Goal: Task Accomplishment & Management: Complete application form

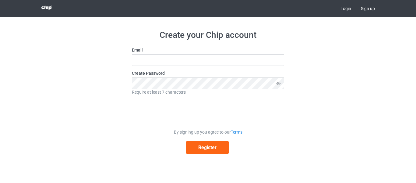
click at [346, 9] on link "Login" at bounding box center [346, 8] width 20 height 17
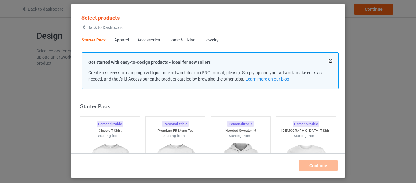
click at [331, 61] on button at bounding box center [330, 60] width 3 height 3
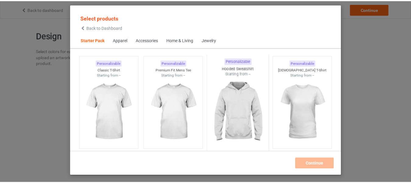
scroll to position [30, 0]
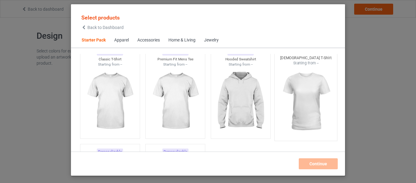
click at [307, 94] on img at bounding box center [306, 102] width 57 height 72
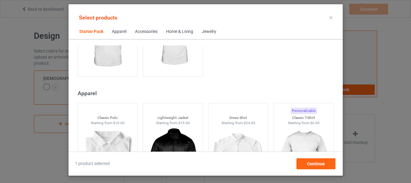
scroll to position [213, 0]
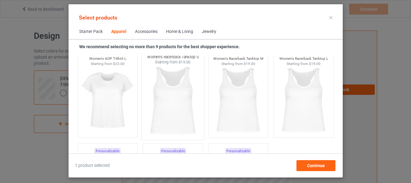
scroll to position [1159, 0]
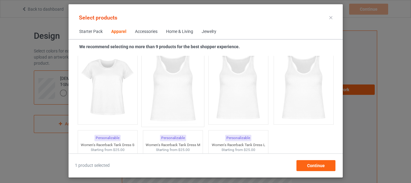
click at [182, 112] on img at bounding box center [172, 88] width 57 height 72
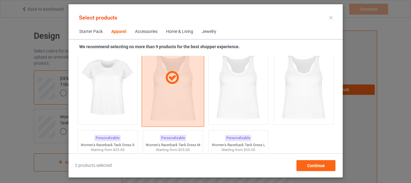
scroll to position [1128, 0]
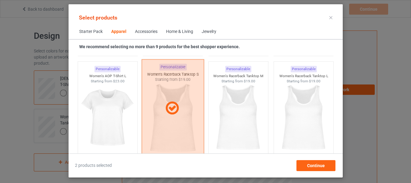
click at [182, 112] on div at bounding box center [173, 108] width 62 height 15
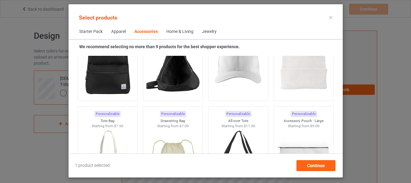
scroll to position [1768, 0]
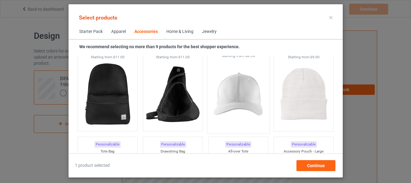
click at [231, 95] on img at bounding box center [238, 95] width 57 height 72
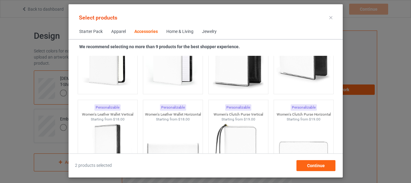
scroll to position [2531, 0]
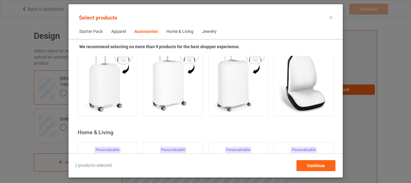
scroll to position [2774, 0]
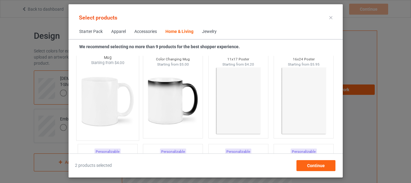
click at [109, 108] on img at bounding box center [107, 102] width 57 height 72
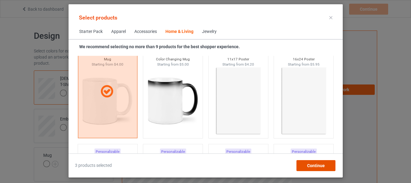
click at [313, 163] on span "Continue" at bounding box center [316, 165] width 18 height 5
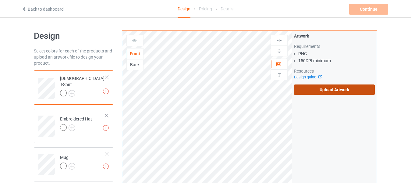
click at [329, 86] on label "Upload Artwork" at bounding box center [334, 89] width 81 height 10
click at [0, 0] on input "Upload Artwork" at bounding box center [0, 0] width 0 height 0
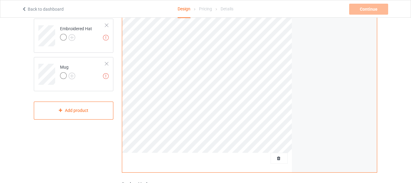
scroll to position [91, 0]
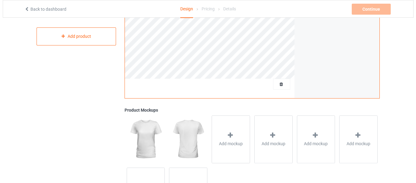
scroll to position [152, 0]
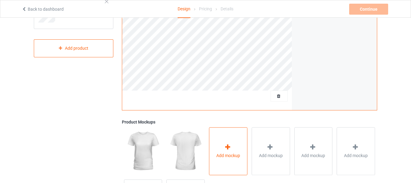
click at [222, 140] on div "Add mockup" at bounding box center [228, 151] width 38 height 48
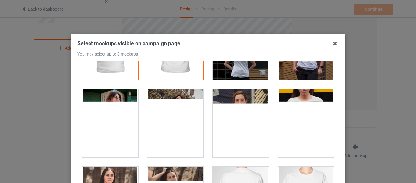
scroll to position [61, 0]
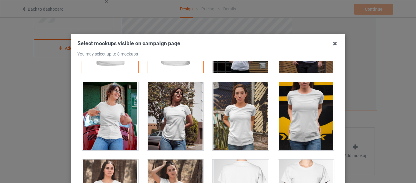
click at [300, 109] on div at bounding box center [306, 116] width 56 height 68
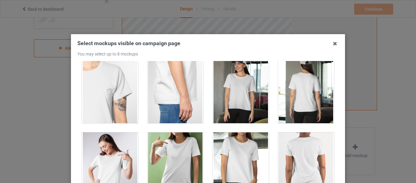
scroll to position [366, 0]
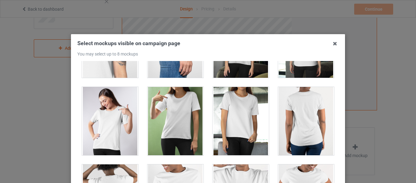
click at [230, 116] on div at bounding box center [241, 121] width 56 height 68
click at [190, 117] on div at bounding box center [176, 121] width 56 height 68
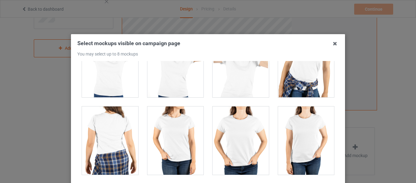
scroll to position [1524, 0]
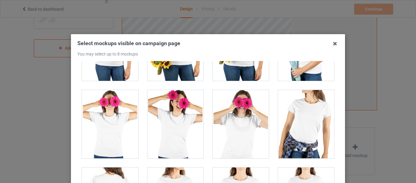
click at [306, 113] on div at bounding box center [306, 124] width 56 height 68
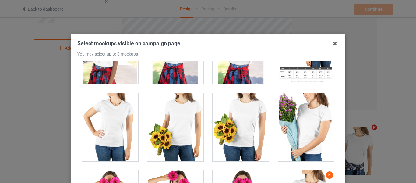
scroll to position [1433, 0]
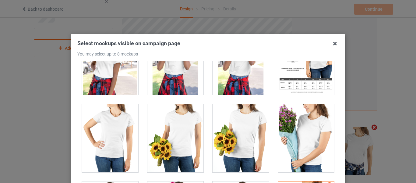
click at [117, 133] on div at bounding box center [110, 138] width 56 height 68
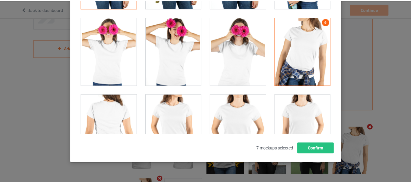
scroll to position [86, 0]
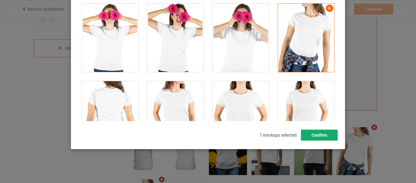
click at [313, 134] on button "Confirm" at bounding box center [319, 135] width 37 height 11
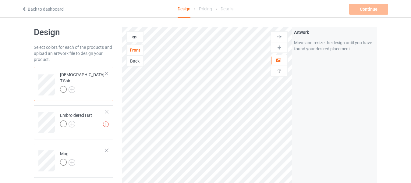
scroll to position [0, 0]
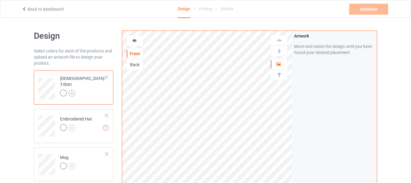
click at [72, 90] on img at bounding box center [72, 93] width 7 height 7
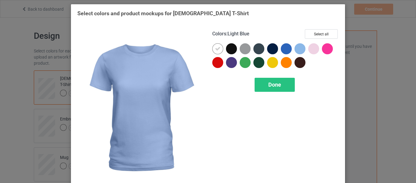
click at [299, 49] on div at bounding box center [300, 48] width 11 height 11
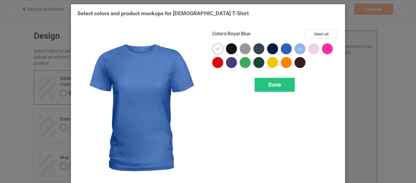
click at [283, 49] on div at bounding box center [286, 48] width 11 height 11
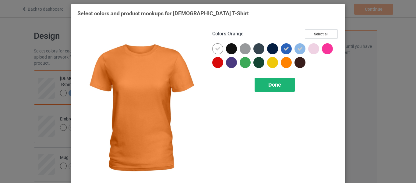
click at [270, 86] on span "Done" at bounding box center [275, 84] width 13 height 6
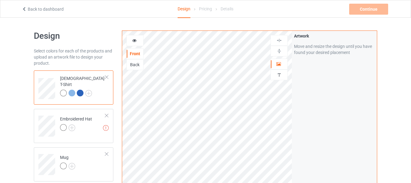
click at [81, 90] on div at bounding box center [80, 93] width 7 height 7
click at [131, 40] on div at bounding box center [135, 41] width 16 height 6
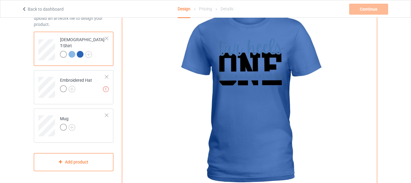
scroll to position [30, 0]
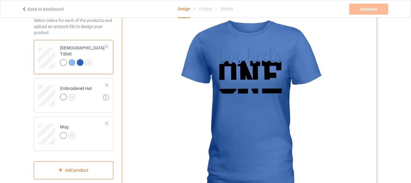
click at [70, 61] on div at bounding box center [72, 62] width 7 height 7
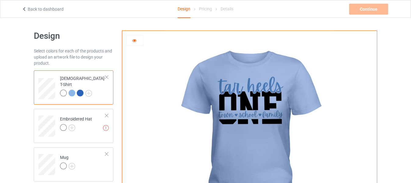
click at [63, 90] on div at bounding box center [63, 93] width 7 height 7
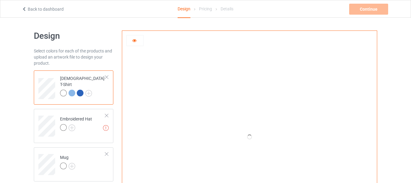
click at [141, 41] on div at bounding box center [135, 41] width 16 height 6
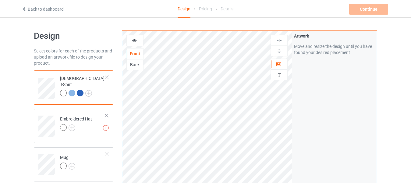
click at [75, 135] on td "Missing artworks Embroidered Hat" at bounding box center [83, 123] width 52 height 25
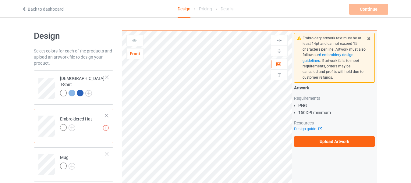
click at [107, 111] on td "Missing artworks Embroidered Hat" at bounding box center [83, 123] width 52 height 25
click at [106, 116] on div at bounding box center [107, 115] width 4 height 4
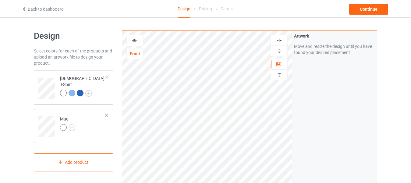
click at [89, 124] on td "Mug" at bounding box center [83, 123] width 52 height 25
click at [135, 44] on div at bounding box center [135, 40] width 17 height 11
click at [136, 41] on icon at bounding box center [134, 40] width 5 height 4
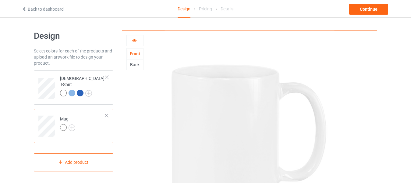
click at [134, 65] on div "Back" at bounding box center [135, 65] width 16 height 6
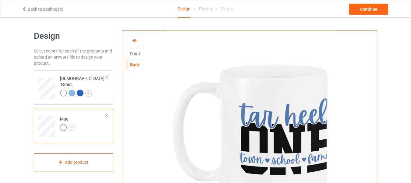
click at [76, 134] on td "Mug" at bounding box center [83, 123] width 52 height 25
click at [134, 52] on div "Front" at bounding box center [135, 54] width 16 height 6
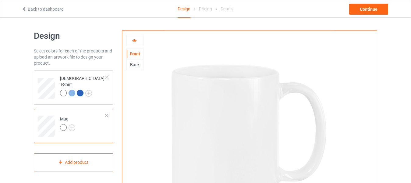
click at [131, 39] on div at bounding box center [135, 41] width 16 height 6
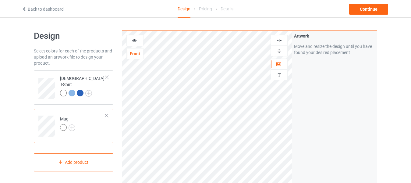
click at [133, 42] on div at bounding box center [135, 41] width 16 height 6
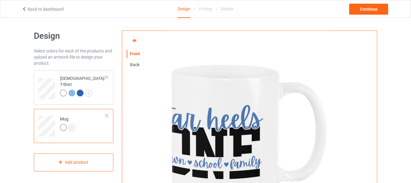
click at [138, 45] on div at bounding box center [135, 40] width 17 height 11
click at [138, 41] on div at bounding box center [135, 41] width 16 height 6
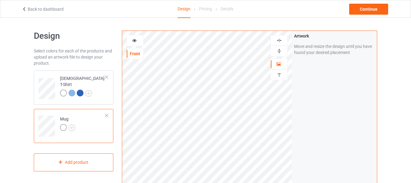
click at [135, 41] on icon at bounding box center [134, 40] width 5 height 4
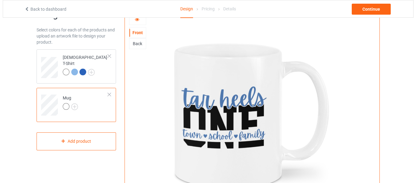
scroll to position [30, 0]
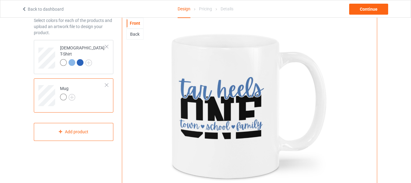
click at [136, 34] on div "Back" at bounding box center [135, 34] width 16 height 6
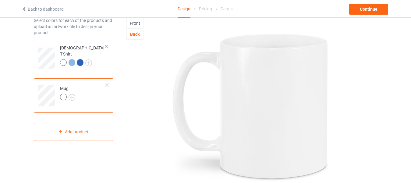
click at [138, 23] on div "Front" at bounding box center [135, 23] width 16 height 6
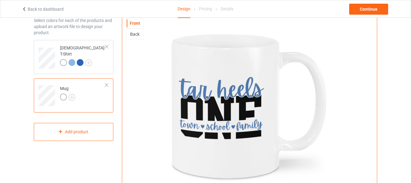
click at [104, 85] on td "Mug" at bounding box center [83, 93] width 52 height 25
click at [104, 83] on td "Mug" at bounding box center [83, 93] width 52 height 25
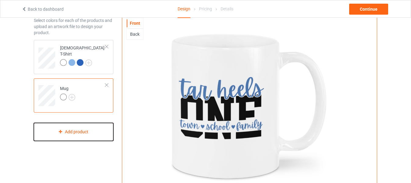
click at [96, 128] on div "Add product" at bounding box center [74, 132] width 80 height 18
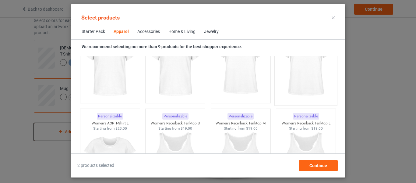
scroll to position [1050, 0]
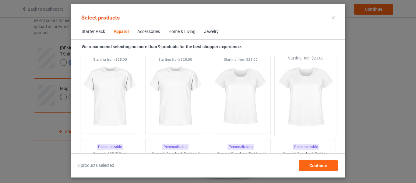
click at [291, 93] on img at bounding box center [306, 97] width 57 height 72
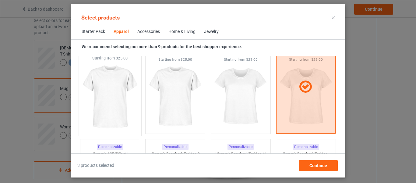
click at [116, 114] on img at bounding box center [109, 97] width 57 height 72
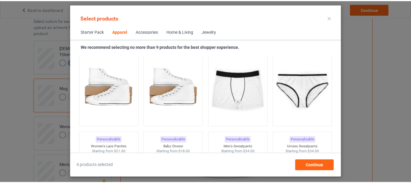
scroll to position [745, 0]
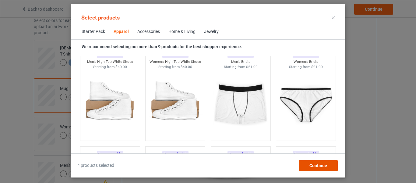
click at [320, 165] on span "Continue" at bounding box center [319, 165] width 18 height 5
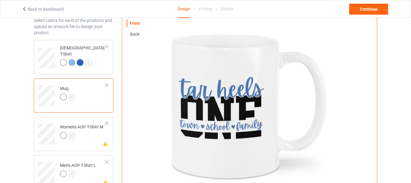
click at [105, 84] on div at bounding box center [107, 85] width 4 height 4
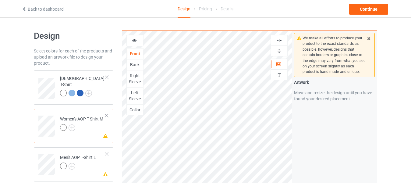
click at [135, 38] on icon at bounding box center [134, 40] width 5 height 4
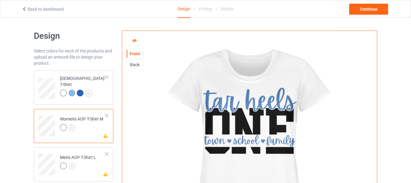
click at [140, 39] on div at bounding box center [135, 41] width 16 height 6
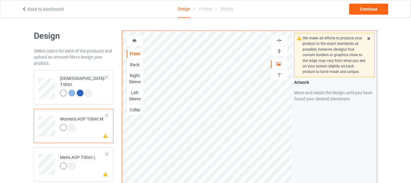
click at [129, 38] on div at bounding box center [135, 41] width 16 height 6
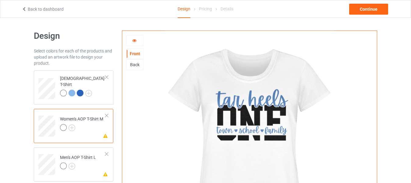
click at [135, 40] on icon at bounding box center [134, 40] width 5 height 4
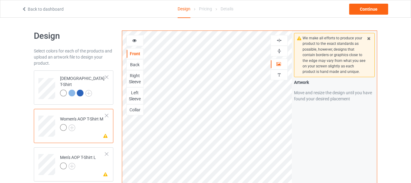
click at [136, 39] on icon at bounding box center [134, 40] width 5 height 4
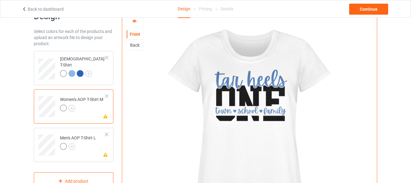
scroll to position [30, 0]
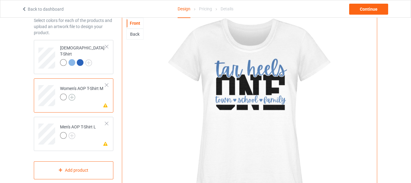
click at [73, 96] on img at bounding box center [72, 97] width 7 height 7
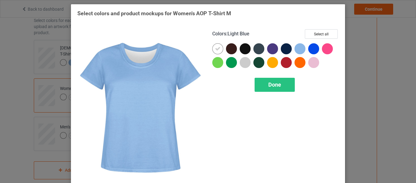
click at [298, 48] on div at bounding box center [300, 48] width 11 height 11
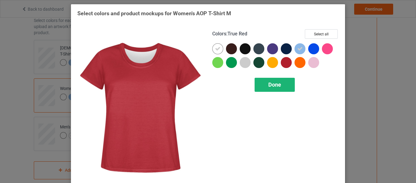
click at [276, 81] on div "Done" at bounding box center [275, 85] width 40 height 14
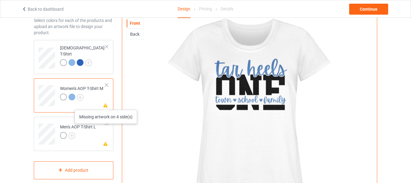
click at [106, 104] on icon at bounding box center [105, 104] width 5 height 4
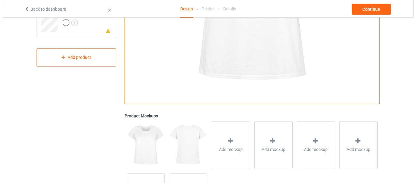
scroll to position [183, 0]
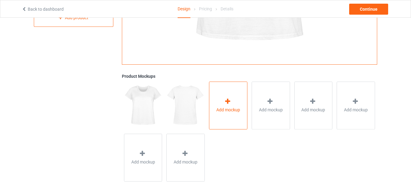
click at [214, 102] on div "Add mockup" at bounding box center [228, 105] width 38 height 48
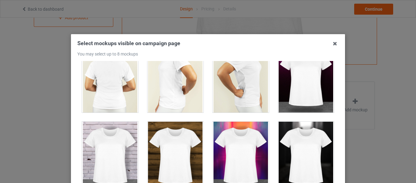
scroll to position [0, 0]
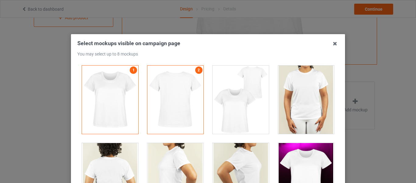
click at [297, 91] on div at bounding box center [306, 100] width 56 height 68
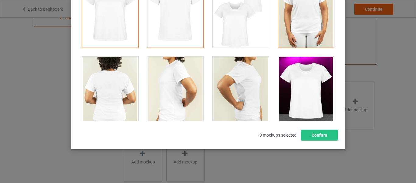
click at [251, 89] on div at bounding box center [241, 91] width 56 height 68
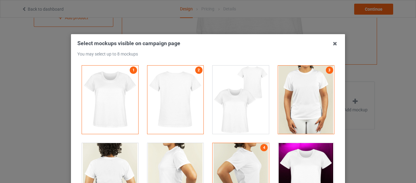
click at [174, 86] on div at bounding box center [176, 100] width 56 height 68
click at [195, 70] on link "2" at bounding box center [198, 69] width 7 height 7
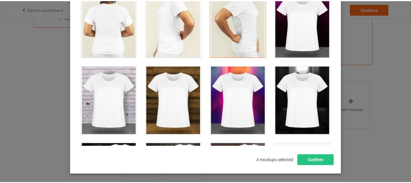
scroll to position [88, 0]
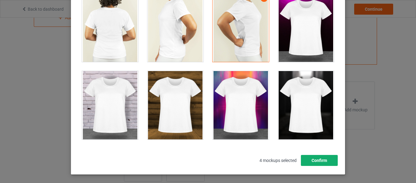
click at [309, 157] on button "Confirm" at bounding box center [319, 160] width 37 height 11
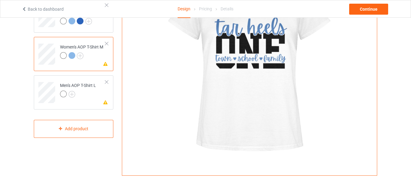
scroll to position [61, 0]
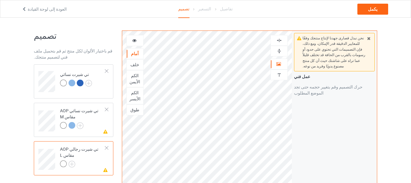
click at [132, 38] on icon at bounding box center [134, 40] width 5 height 4
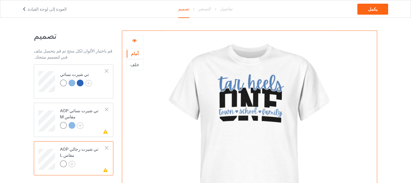
click at [137, 40] on icon at bounding box center [134, 40] width 5 height 4
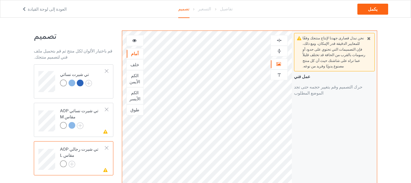
click at [135, 43] on div at bounding box center [135, 41] width 16 height 6
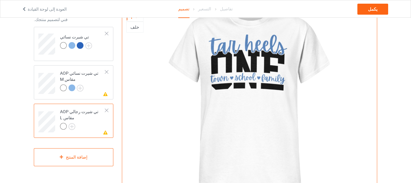
scroll to position [30, 0]
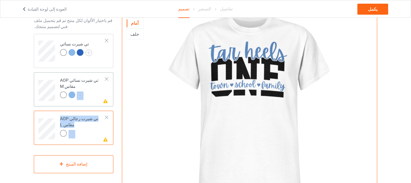
drag, startPoint x: 83, startPoint y: 134, endPoint x: 78, endPoint y: 88, distance: 47.2
click at [78, 88] on div "تي شيرت نسائي عمل فني مفقود على 4 جوانب تي شيرت نسائي AOP مقاس M عمل فني مفقود …" at bounding box center [74, 89] width 80 height 111
click at [37, 105] on div "عمل فني مفقود على 4 جوانب تي شيرت نسائي AOP مقاس M" at bounding box center [74, 89] width 80 height 34
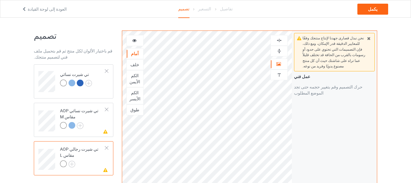
click at [134, 40] on icon at bounding box center [134, 40] width 5 height 4
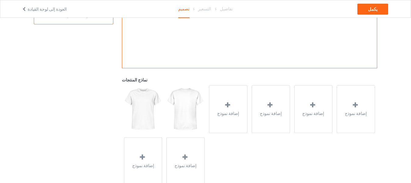
scroll to position [196, 0]
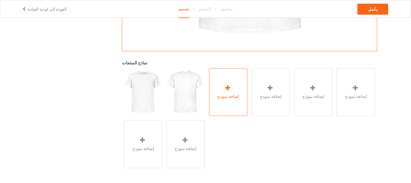
click at [238, 100] on div "إضافة نموذج" at bounding box center [228, 92] width 38 height 48
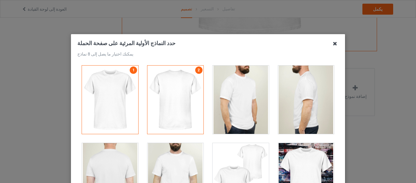
click at [333, 47] on icon at bounding box center [335, 44] width 10 height 10
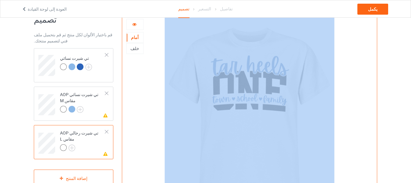
scroll to position [13, 0]
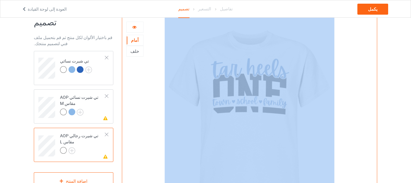
click at [385, 67] on div "تصميم قم باختيار الألوان لكل منتج ثم قم بتحميل ملف فني لتصميم منتجك. تي شيرت نس…" at bounding box center [205, 185] width 411 height 362
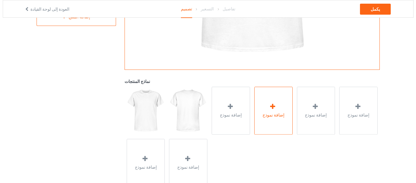
scroll to position [196, 0]
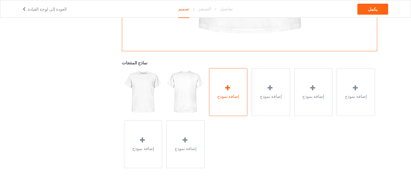
click at [223, 94] on font "إضافة نموذج" at bounding box center [228, 96] width 22 height 5
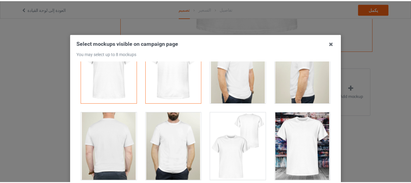
scroll to position [0, 0]
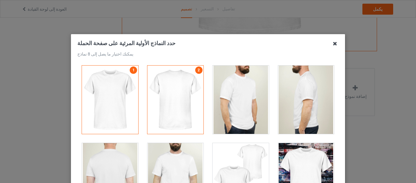
click at [330, 41] on icon at bounding box center [335, 44] width 10 height 10
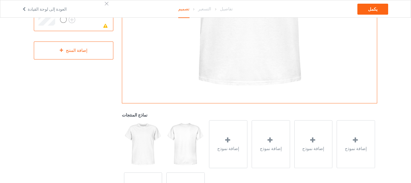
scroll to position [74, 0]
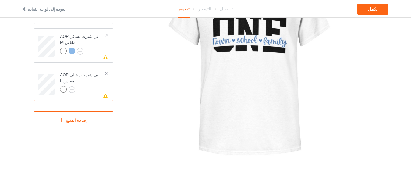
click at [106, 71] on div at bounding box center [107, 73] width 4 height 4
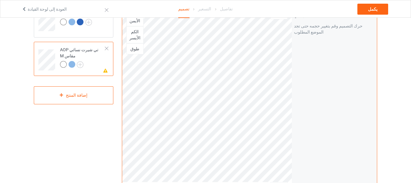
scroll to position [30, 0]
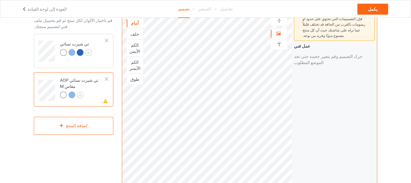
click at [106, 77] on div at bounding box center [107, 79] width 4 height 4
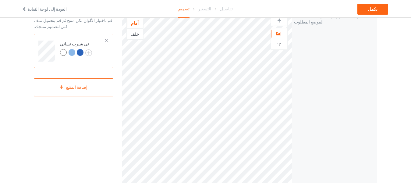
click at [80, 61] on td "تي شيرت نسائي" at bounding box center [83, 48] width 52 height 25
click at [92, 51] on img at bounding box center [88, 52] width 7 height 7
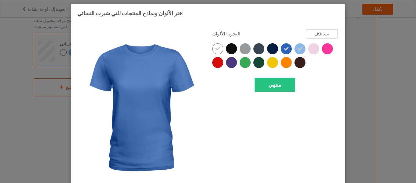
click at [286, 49] on icon at bounding box center [286, 48] width 5 height 5
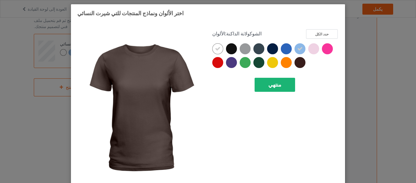
click at [276, 84] on font "منتهي" at bounding box center [275, 84] width 13 height 6
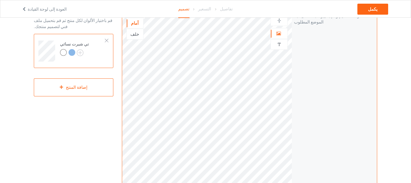
click at [71, 54] on div at bounding box center [72, 52] width 7 height 7
click at [62, 56] on div at bounding box center [63, 54] width 7 height 7
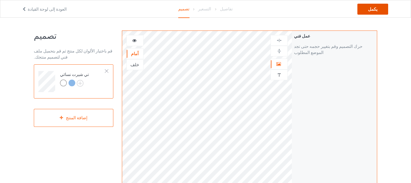
click at [377, 11] on font "يكمل" at bounding box center [372, 9] width 9 height 5
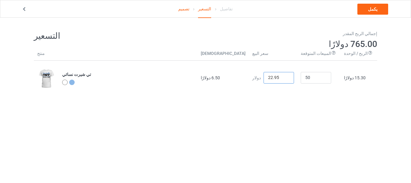
click at [273, 80] on input "22.95" at bounding box center [279, 78] width 30 height 12
click at [273, 77] on input "22.95" at bounding box center [279, 78] width 30 height 12
click at [269, 78] on input "9.95" at bounding box center [279, 78] width 30 height 12
type input "19.95"
click at [369, 6] on link "يكمل" at bounding box center [373, 9] width 31 height 11
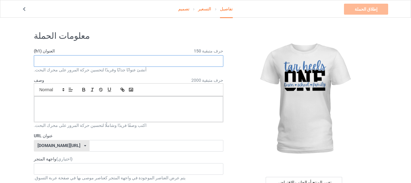
click at [89, 62] on input "text" at bounding box center [129, 61] width 190 height 12
click at [90, 62] on input "text" at bounding box center [129, 61] width 190 height 12
click at [90, 62] on input "one" at bounding box center [129, 61] width 190 height 12
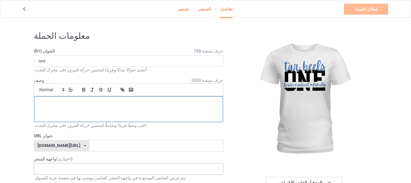
click at [111, 117] on div at bounding box center [128, 109] width 189 height 26
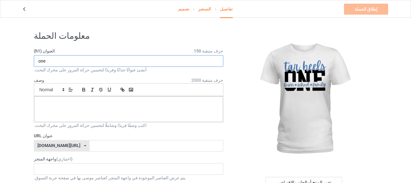
click at [139, 63] on input "one" at bounding box center [129, 61] width 190 height 12
drag, startPoint x: 87, startPoint y: 62, endPoint x: 80, endPoint y: 62, distance: 7.3
click at [80, 62] on input "one town one school one family" at bounding box center [129, 61] width 190 height 12
click at [64, 64] on input "one town one school . family" at bounding box center [129, 61] width 190 height 12
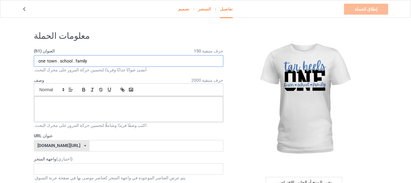
click at [117, 62] on input "one town . school . family" at bounding box center [129, 61] width 190 height 12
type input "one town . school . family"
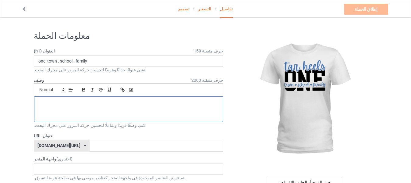
click at [70, 102] on p at bounding box center [128, 103] width 179 height 6
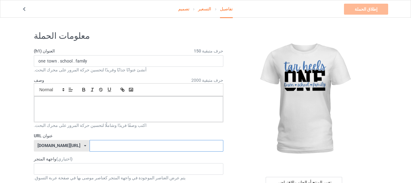
click at [90, 149] on input "text" at bounding box center [157, 146] width 134 height 12
click at [90, 143] on input "text" at bounding box center [157, 146] width 134 height 12
type input "j"
type input "town44po"
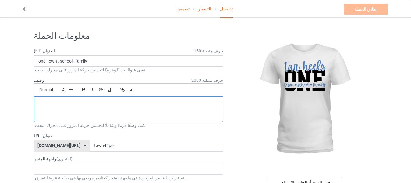
click at [64, 107] on div at bounding box center [128, 109] width 189 height 26
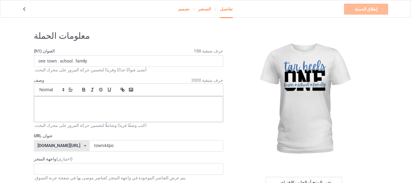
click at [104, 127] on div "اكتب وصفًا فريدًا وشاملًا لتحسين حركة المرور على محرك البحث." at bounding box center [129, 125] width 190 height 6
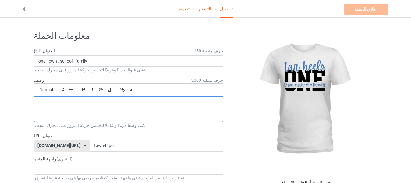
click at [86, 103] on p at bounding box center [128, 103] width 179 height 6
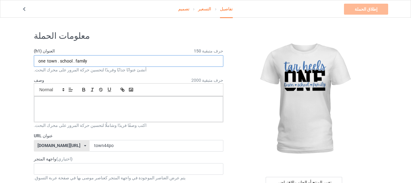
click at [84, 58] on input "one town . school . family" at bounding box center [129, 61] width 190 height 12
paste input "Limited Edition"
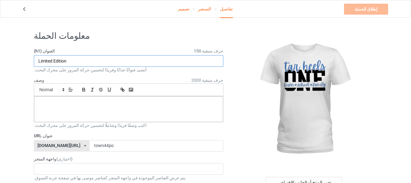
type input "Limited Edition"
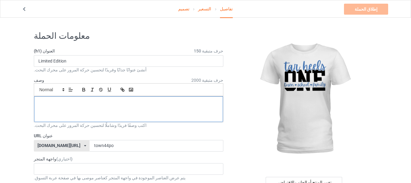
click at [62, 102] on p at bounding box center [128, 103] width 179 height 6
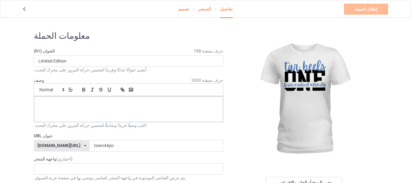
click at [204, 9] on font "التسعير" at bounding box center [204, 8] width 13 height 5
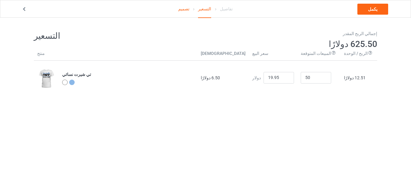
click at [225, 9] on font "تفاصيل" at bounding box center [226, 8] width 13 height 5
click at [382, 11] on link "يكمل" at bounding box center [373, 9] width 31 height 11
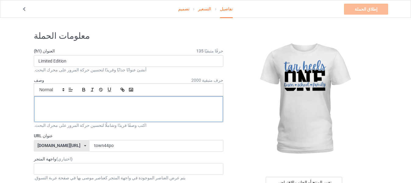
click at [72, 101] on p at bounding box center [128, 103] width 179 height 6
click at [53, 103] on p at bounding box center [128, 103] width 179 height 6
click at [62, 104] on p at bounding box center [128, 103] width 179 height 6
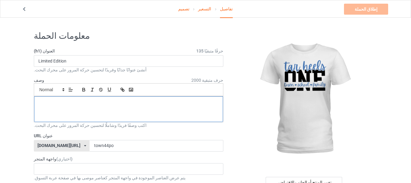
click at [62, 104] on p at bounding box center [128, 103] width 179 height 6
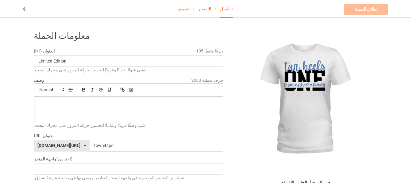
click at [114, 127] on font "اكتب وصفًا فريدًا وشاملًا لتحسين حركة المرور على محرك البحث." at bounding box center [90, 125] width 113 height 5
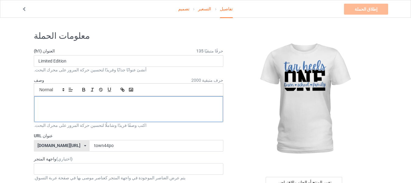
click at [76, 100] on p at bounding box center [128, 103] width 179 height 6
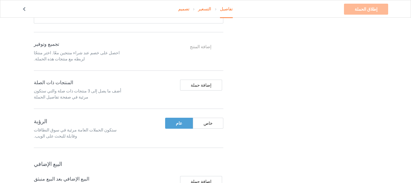
drag, startPoint x: 179, startPoint y: 127, endPoint x: 257, endPoint y: 121, distance: 78.6
click at [288, 129] on div "تغيير المنتج أو الجانب الافتراضي" at bounding box center [305, 38] width 154 height 634
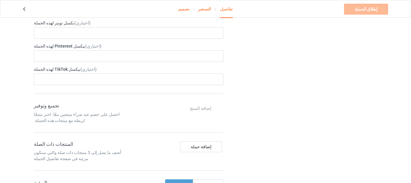
scroll to position [0, 0]
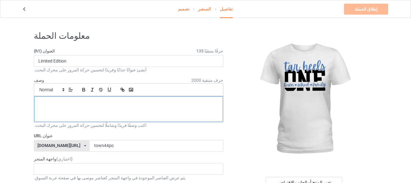
click at [91, 106] on div at bounding box center [128, 109] width 189 height 26
click at [89, 109] on div at bounding box center [128, 109] width 189 height 26
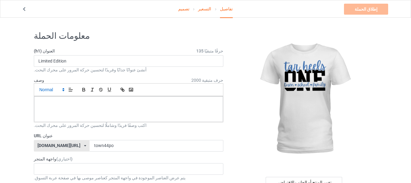
click at [50, 89] on span at bounding box center [52, 89] width 30 height 7
click at [47, 116] on span at bounding box center [51, 117] width 24 height 9
